Goal: Find specific page/section: Find specific page/section

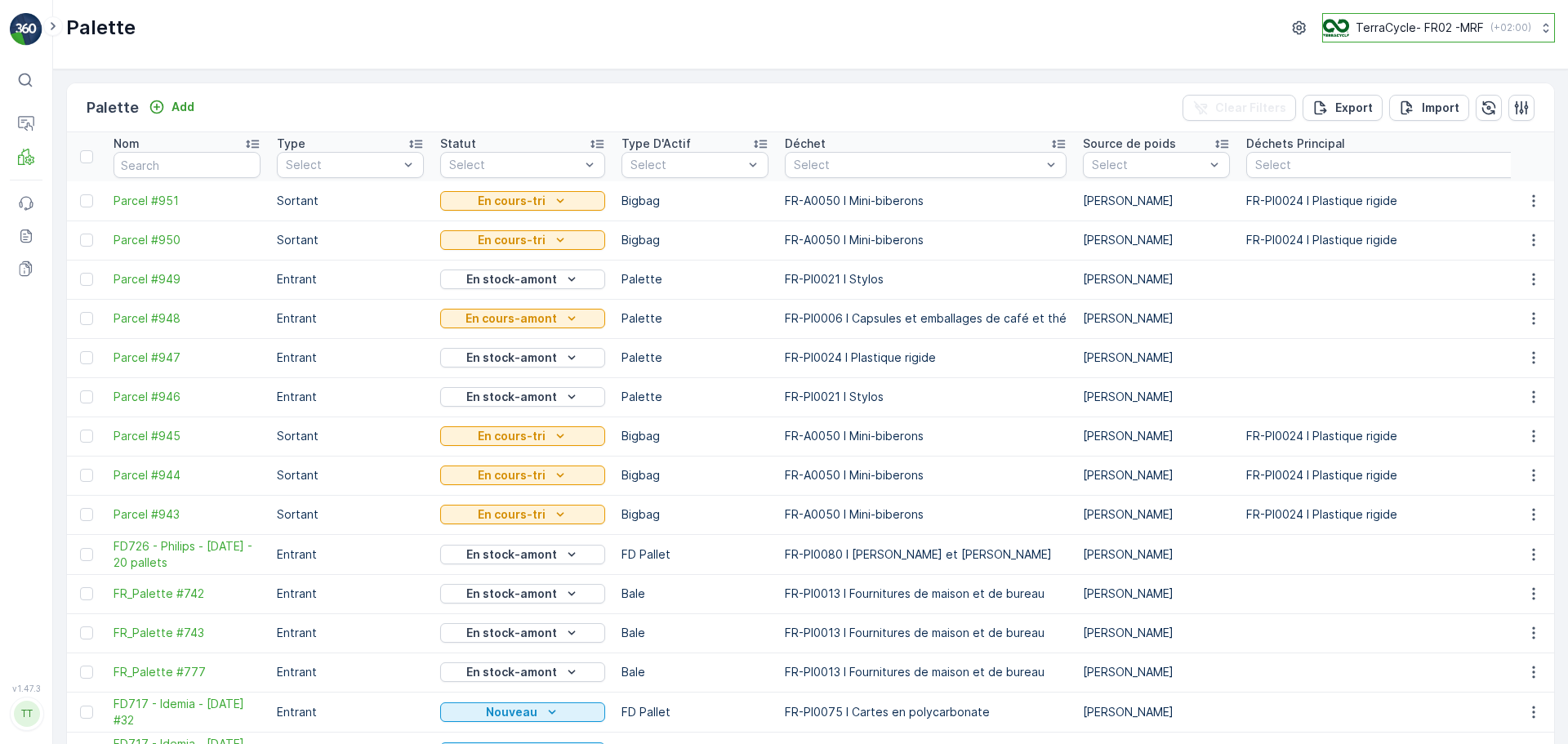
click at [1430, 31] on p "TerraCycle- FR02 -MRF" at bounding box center [1419, 28] width 128 height 17
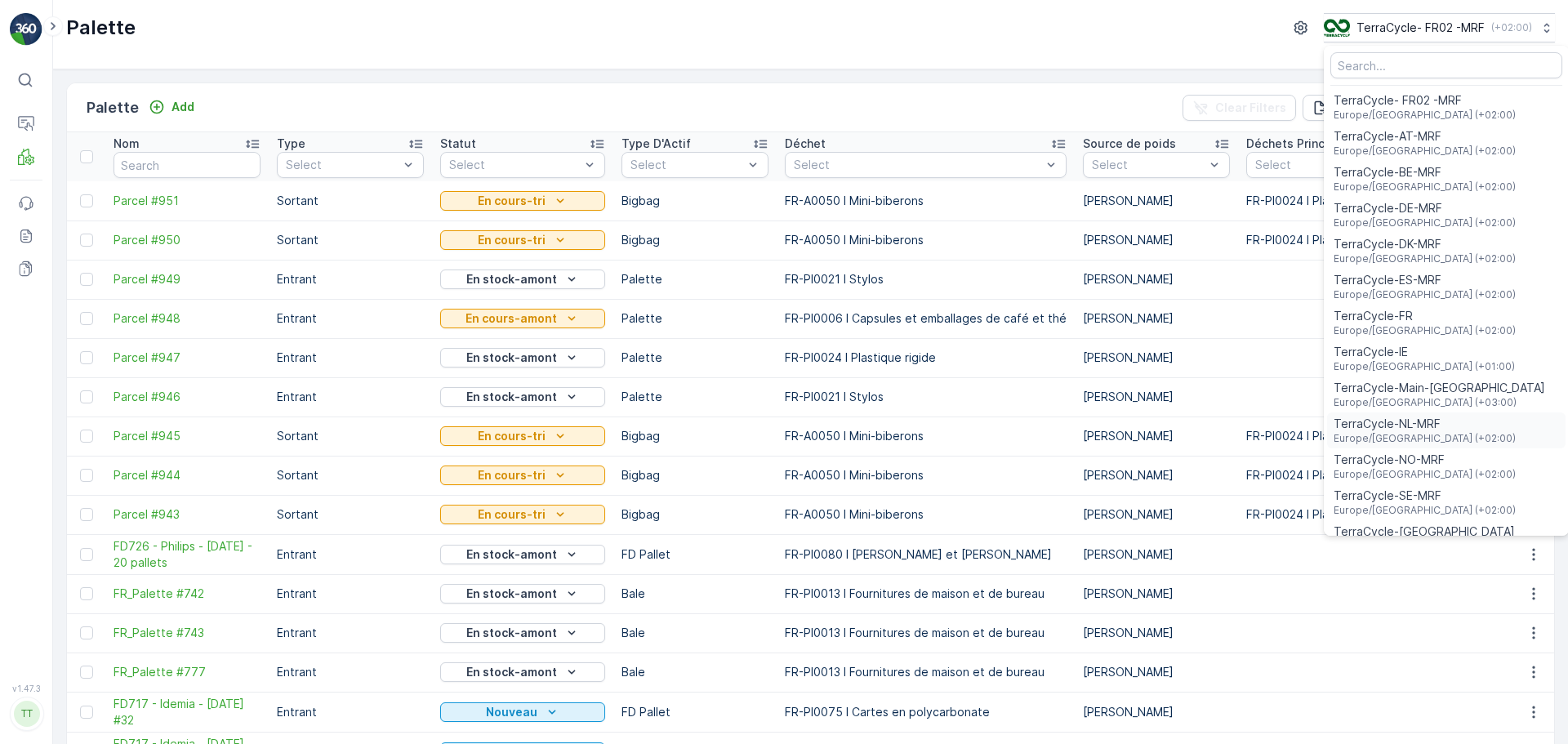
scroll to position [59, 0]
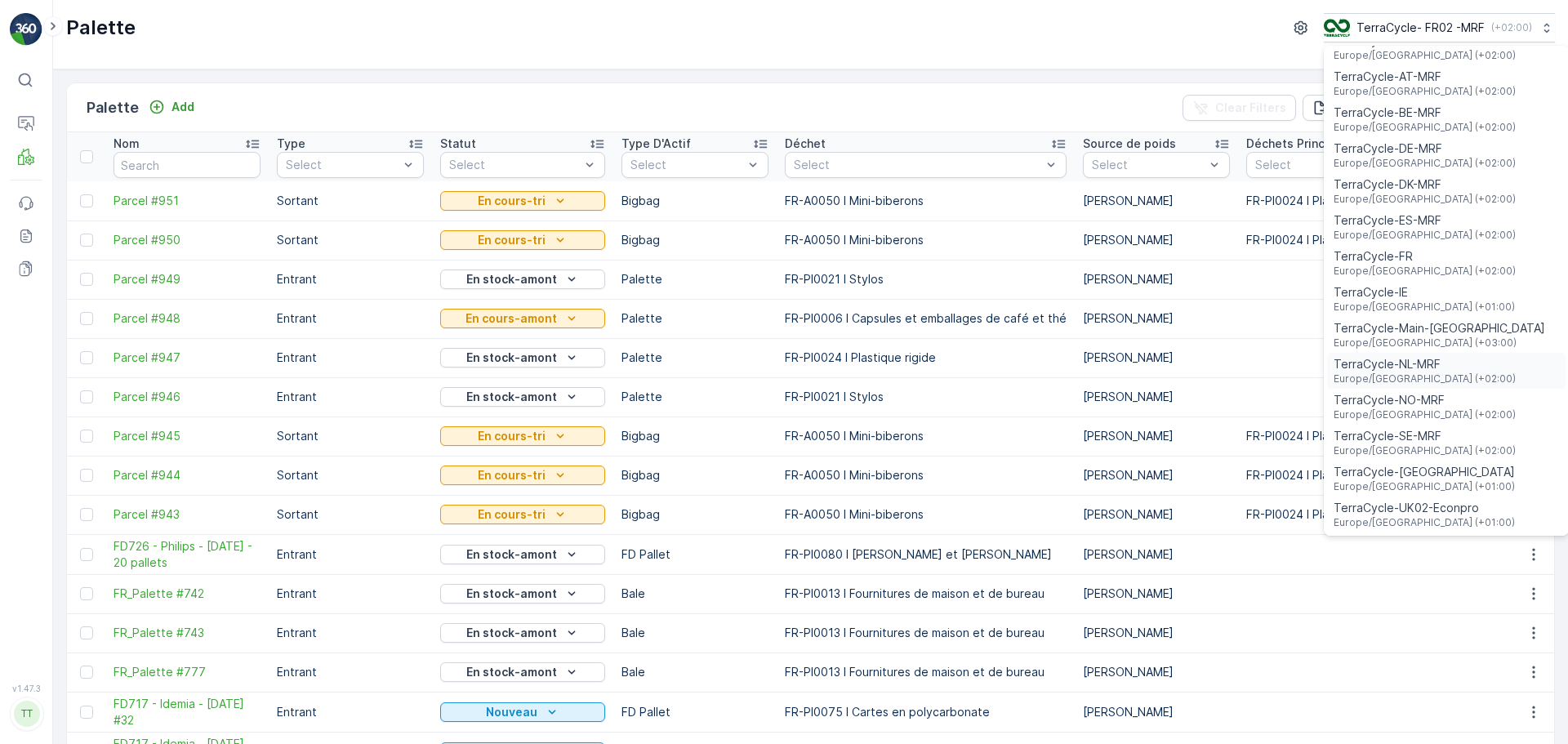
click at [1411, 358] on span "TerraCycle-NL-MRF" at bounding box center [1424, 364] width 182 height 17
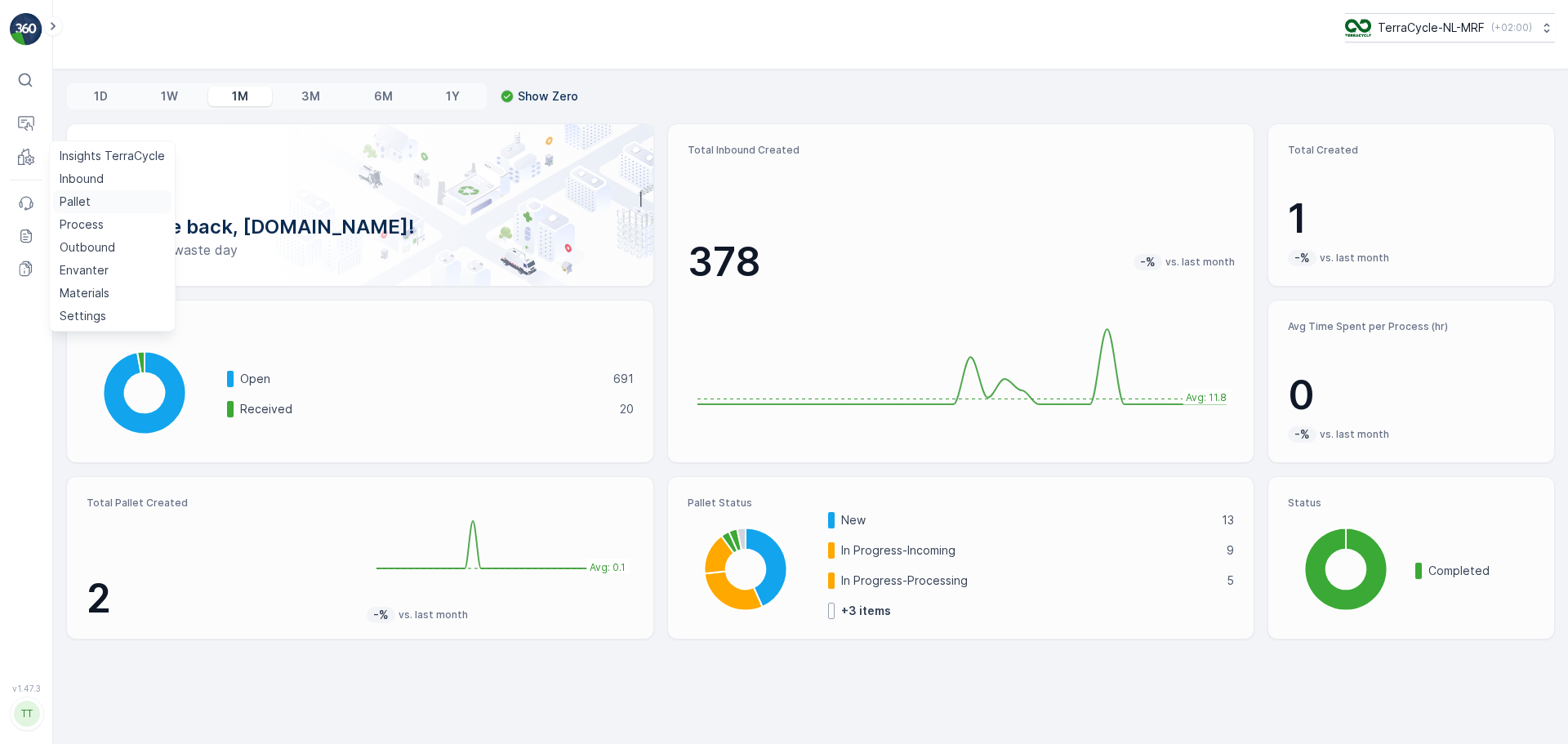
click at [83, 199] on p "Pallet" at bounding box center [74, 202] width 31 height 17
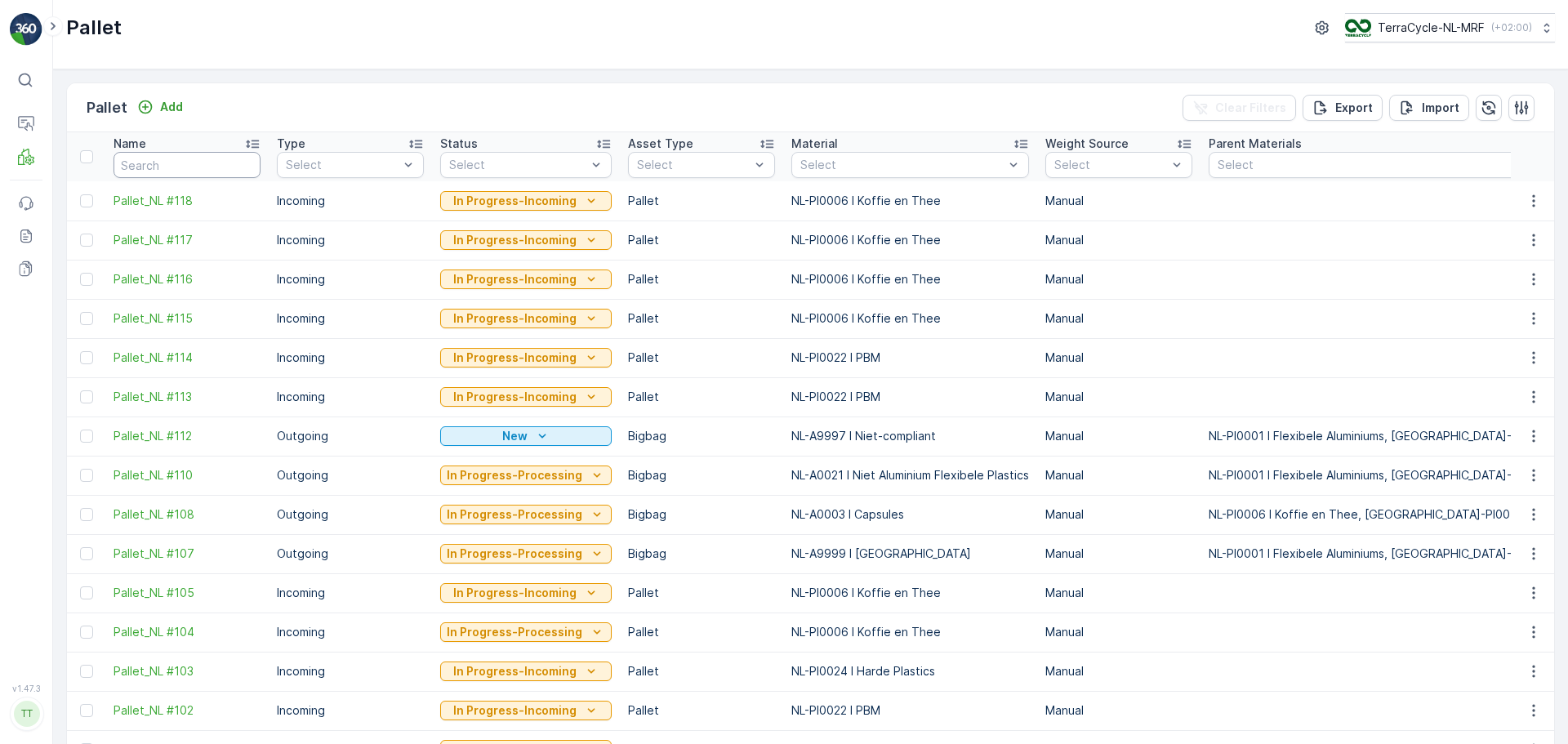
click at [195, 163] on input "text" at bounding box center [187, 165] width 147 height 26
type input "FD"
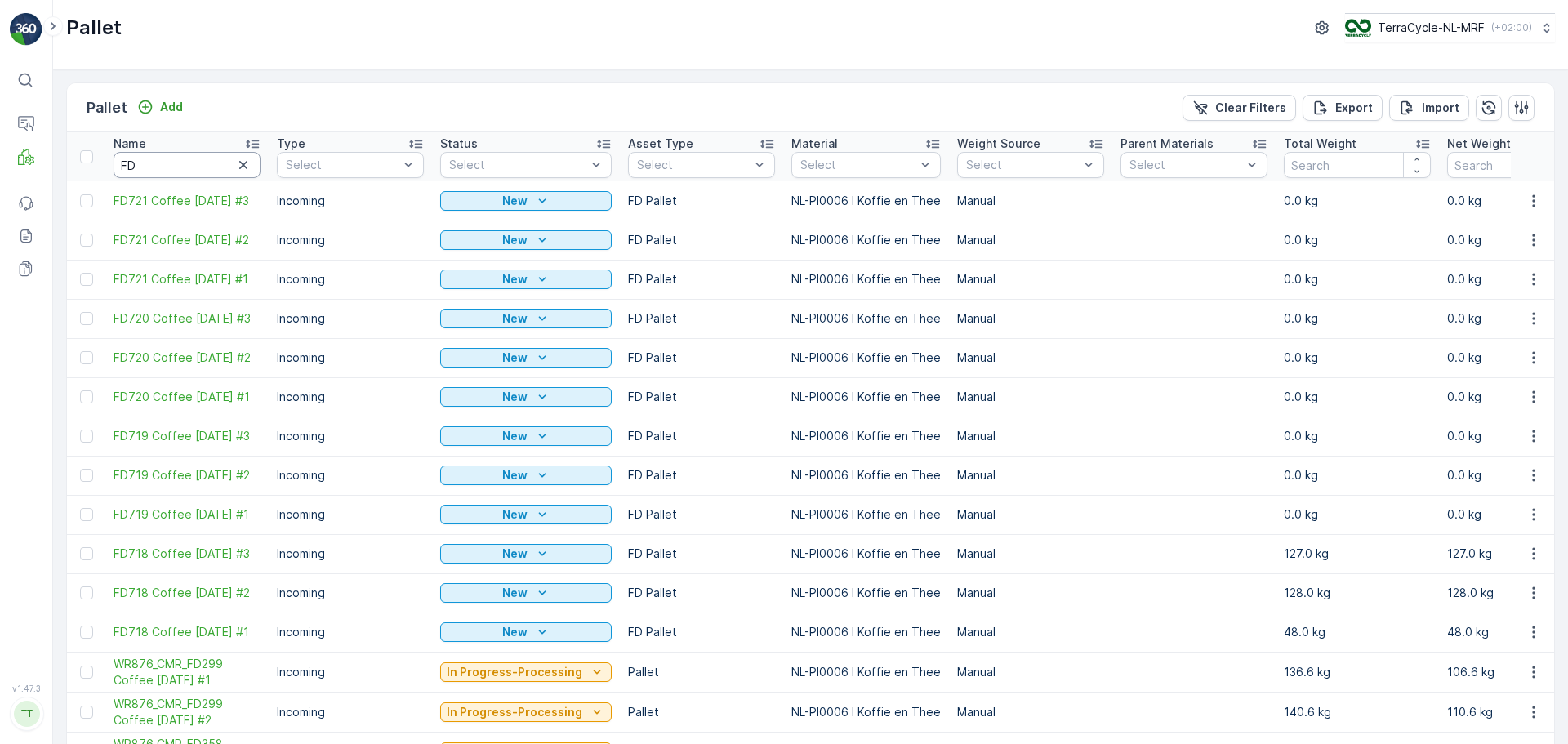
click at [148, 165] on input "FD" at bounding box center [187, 165] width 147 height 26
click at [241, 168] on icon "button" at bounding box center [243, 165] width 8 height 8
